Goal: Task Accomplishment & Management: Manage account settings

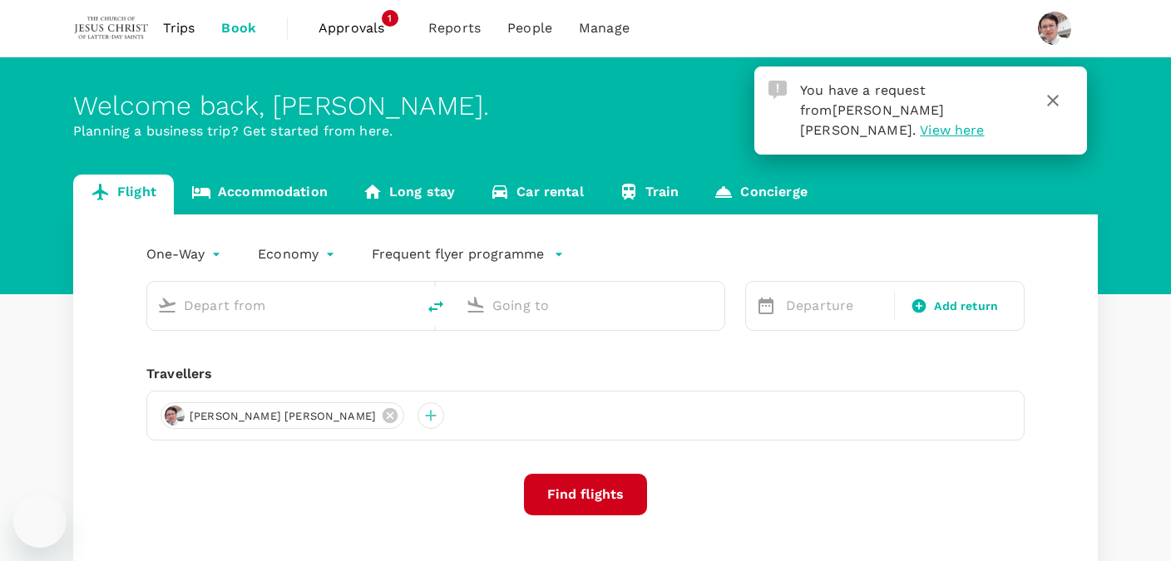
type input "[PERSON_NAME] (SUB)"
type input "Penang Intl (PEN)"
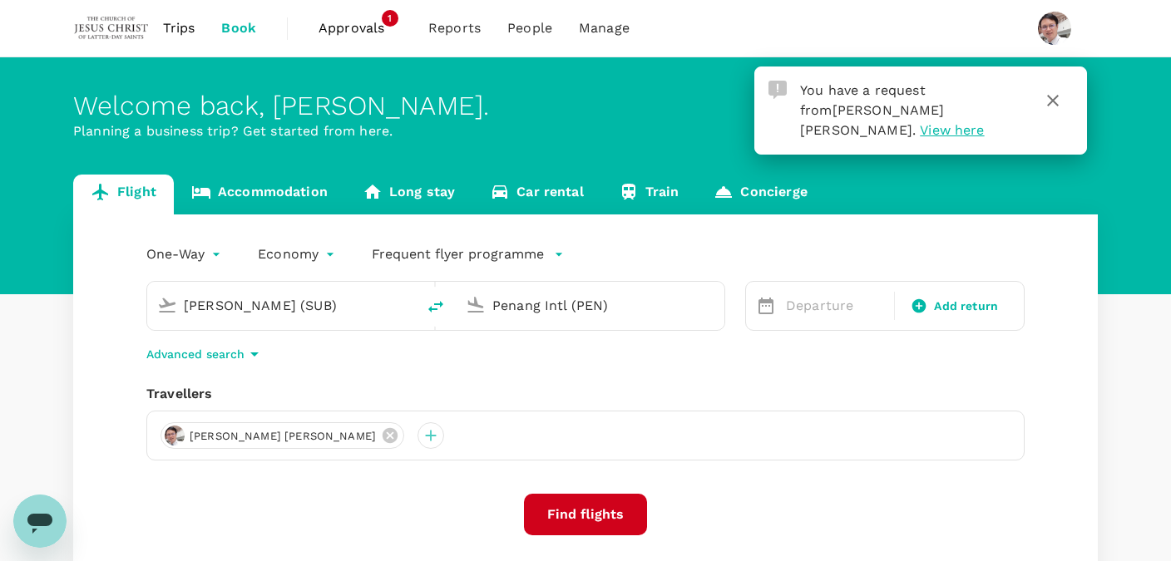
click at [984, 122] on span "View here" at bounding box center [952, 130] width 64 height 16
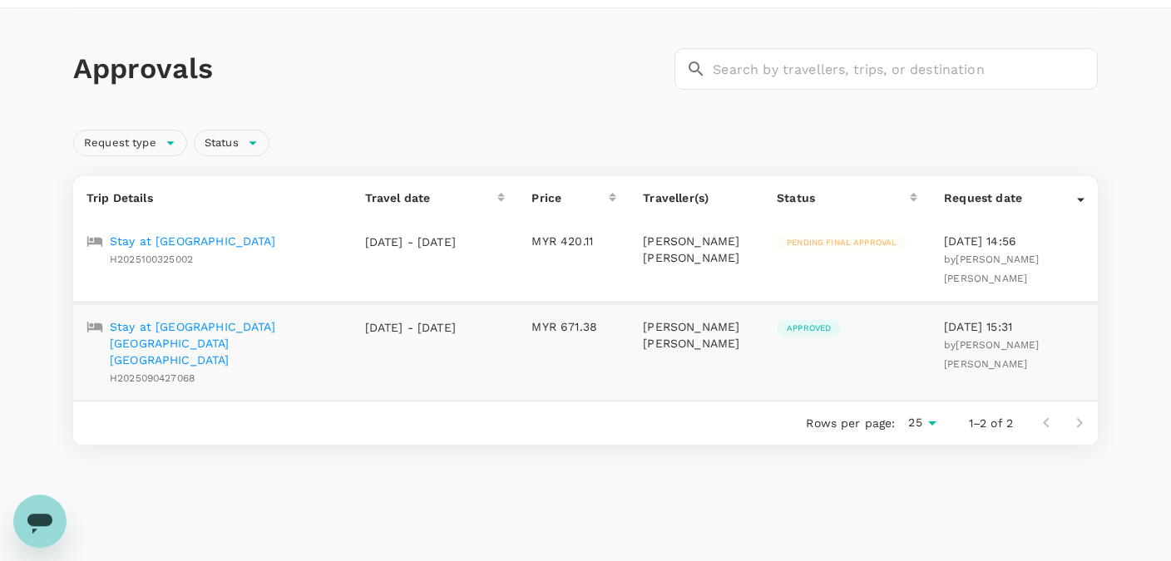
scroll to position [57, 0]
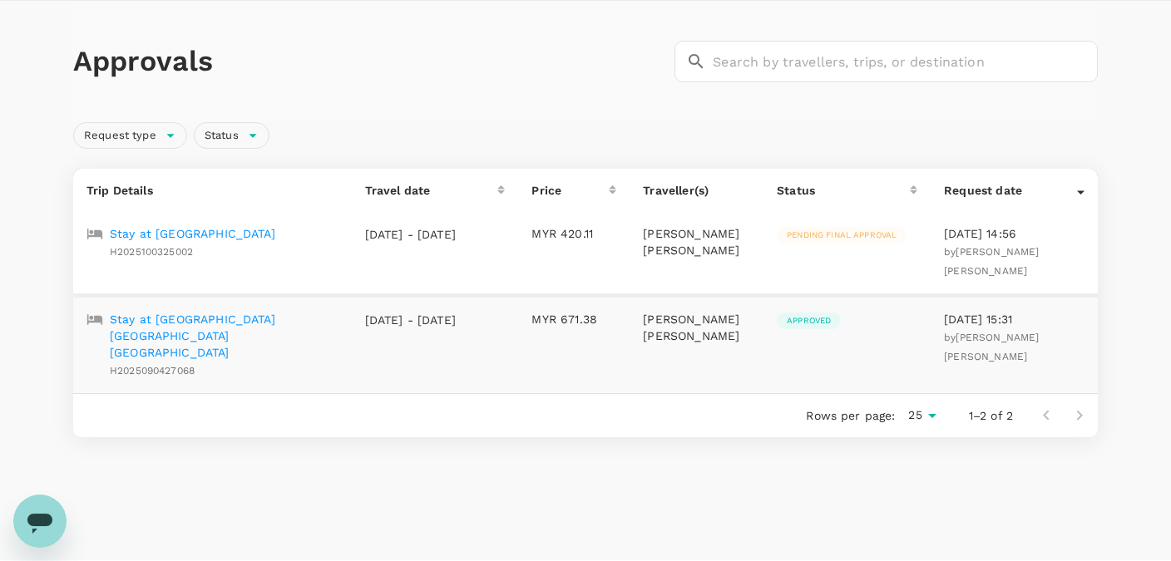
click at [205, 230] on p "Stay at [GEOGRAPHIC_DATA]" at bounding box center [193, 233] width 166 height 17
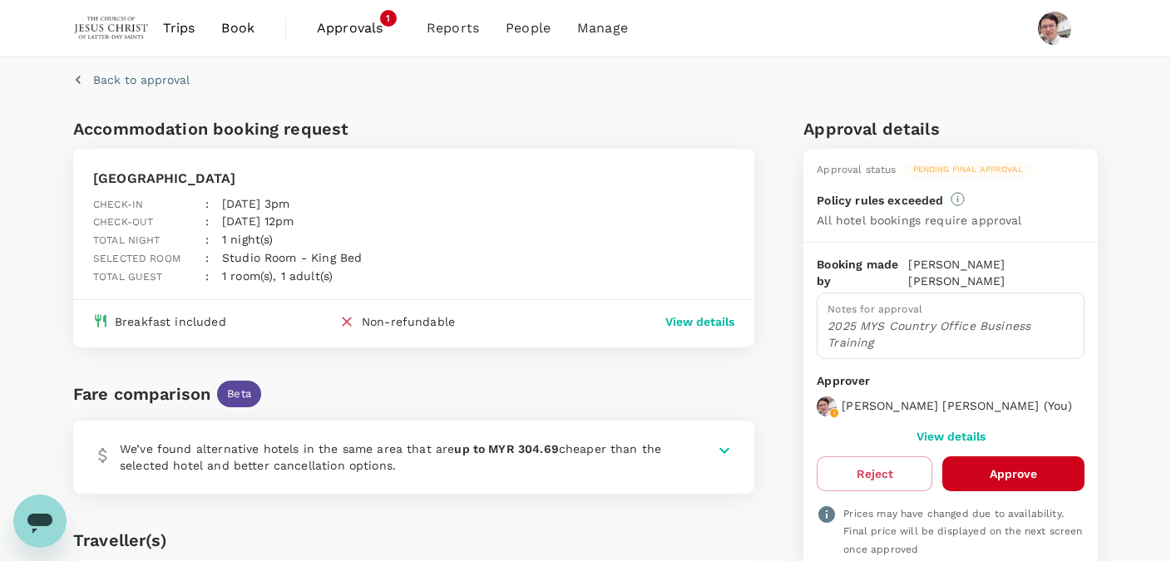
scroll to position [139, 0]
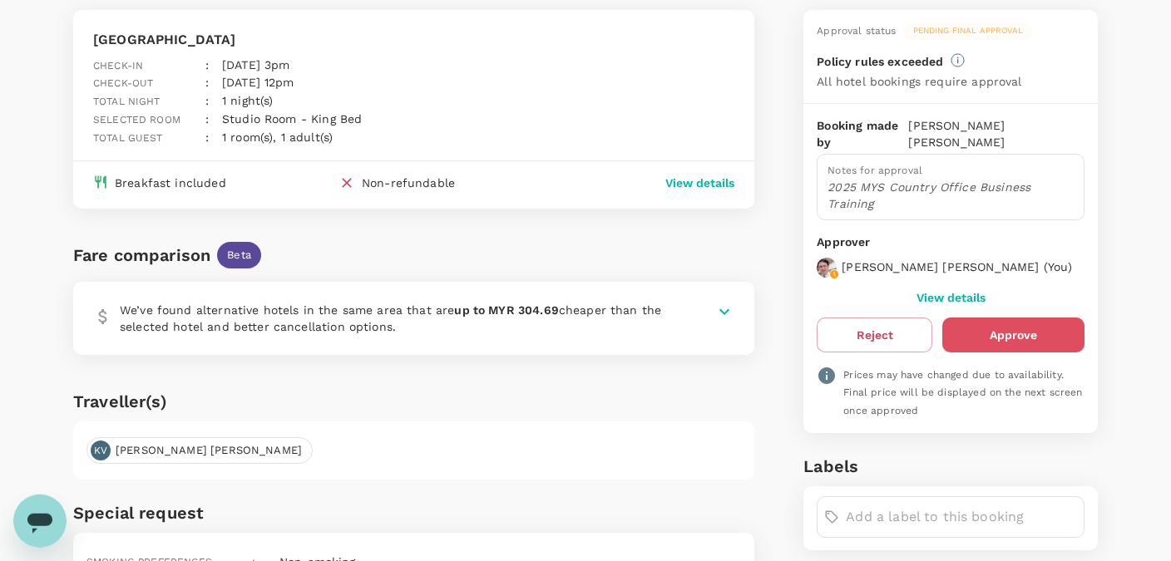
click at [1033, 334] on button "Approve" at bounding box center [1013, 335] width 142 height 35
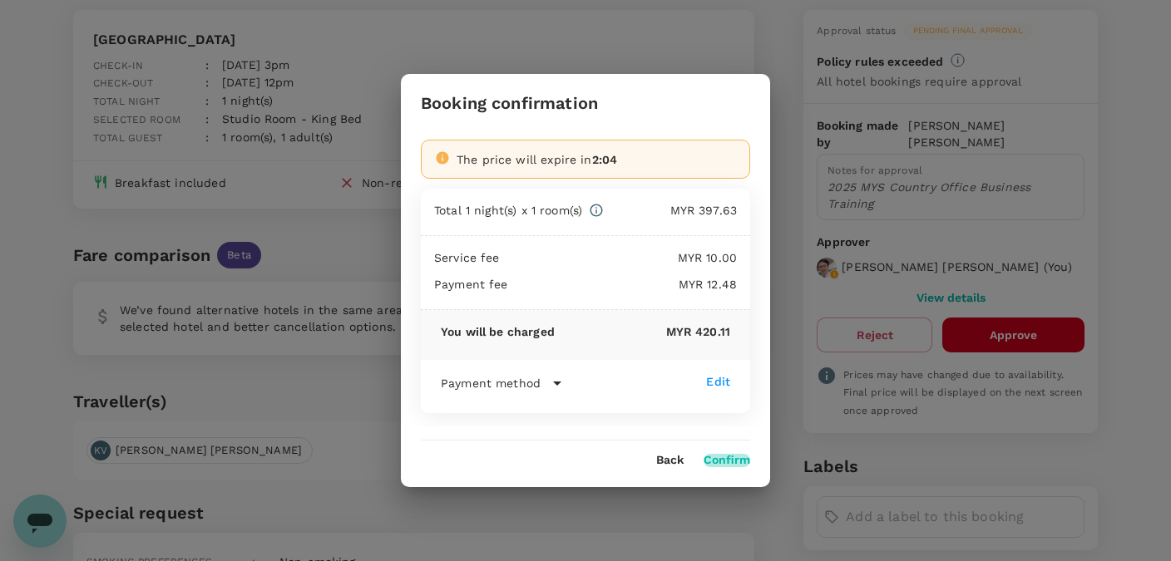
click at [733, 458] on button "Confirm" at bounding box center [727, 460] width 47 height 13
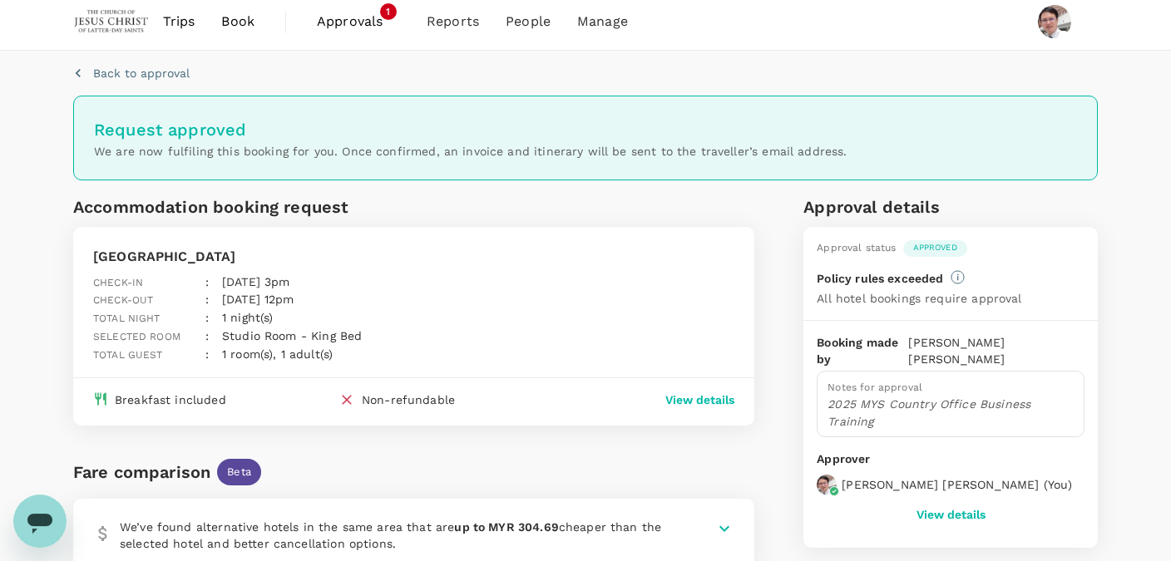
scroll to position [0, 0]
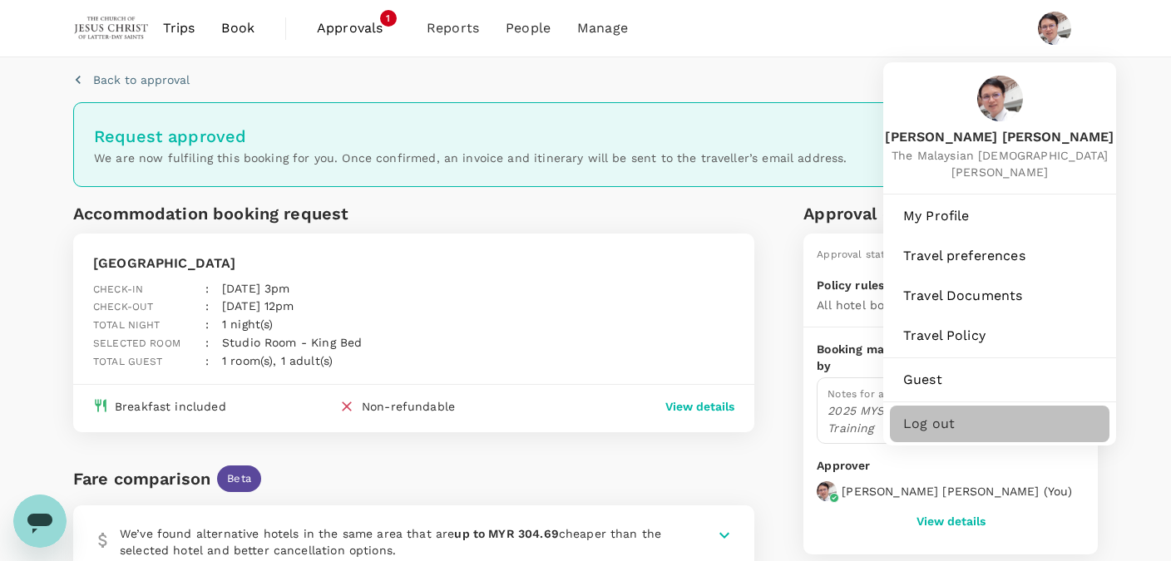
click at [959, 422] on span "Log out" at bounding box center [999, 424] width 193 height 20
